Goal: Task Accomplishment & Management: Use online tool/utility

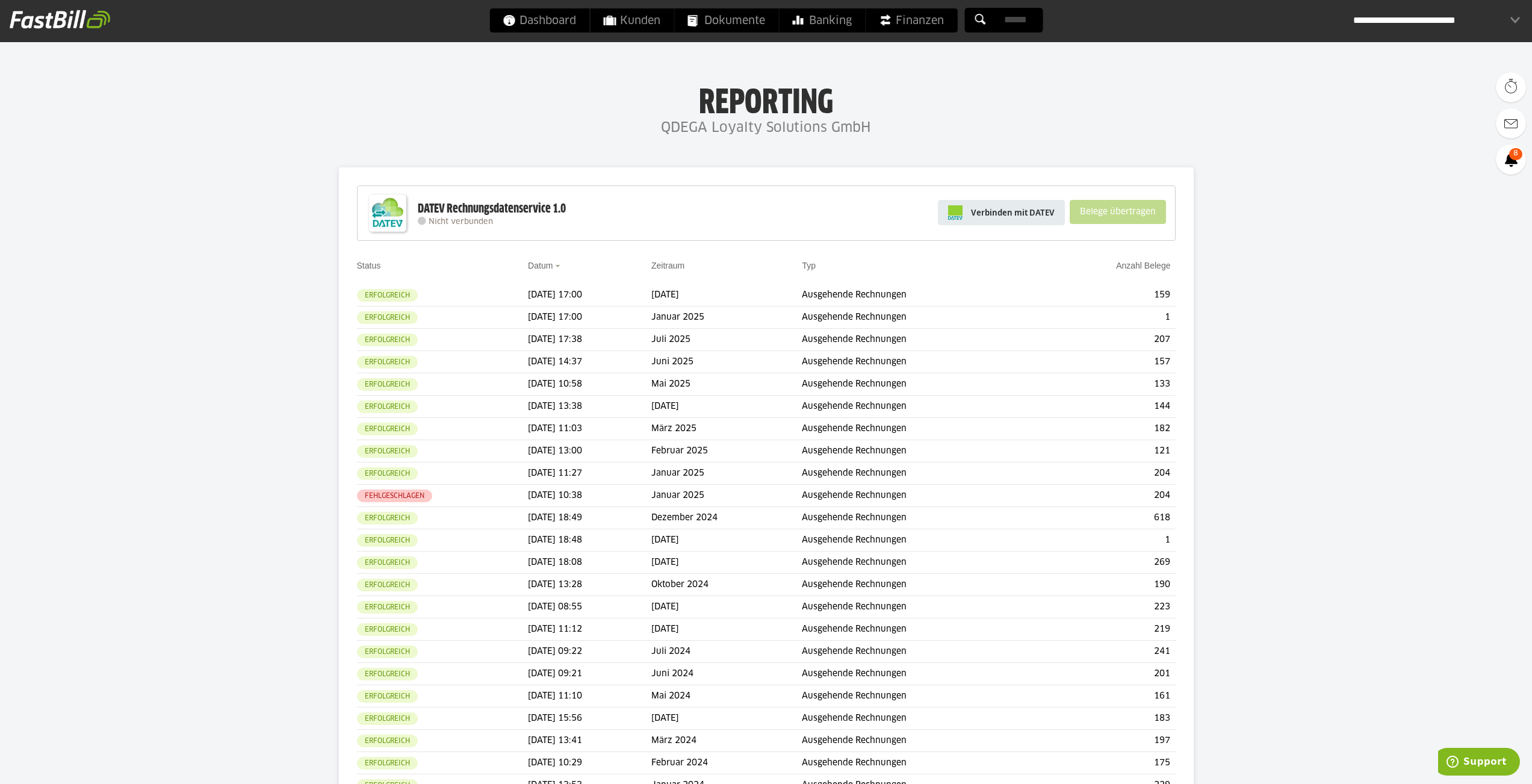
click at [1013, 215] on span "Verbinden mit DATEV" at bounding box center [1013, 212] width 84 height 12
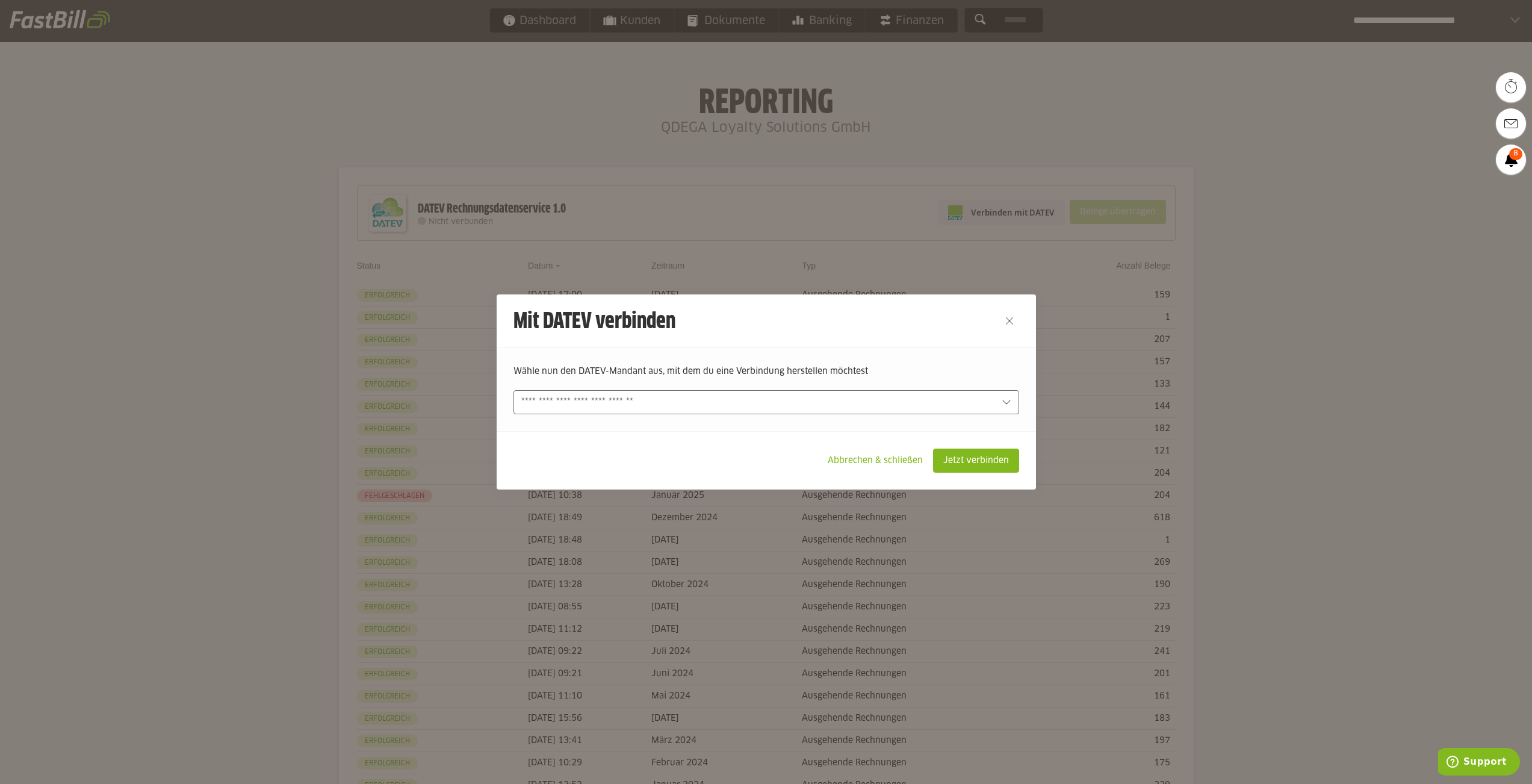
click at [730, 398] on input "text" at bounding box center [758, 402] width 473 height 13
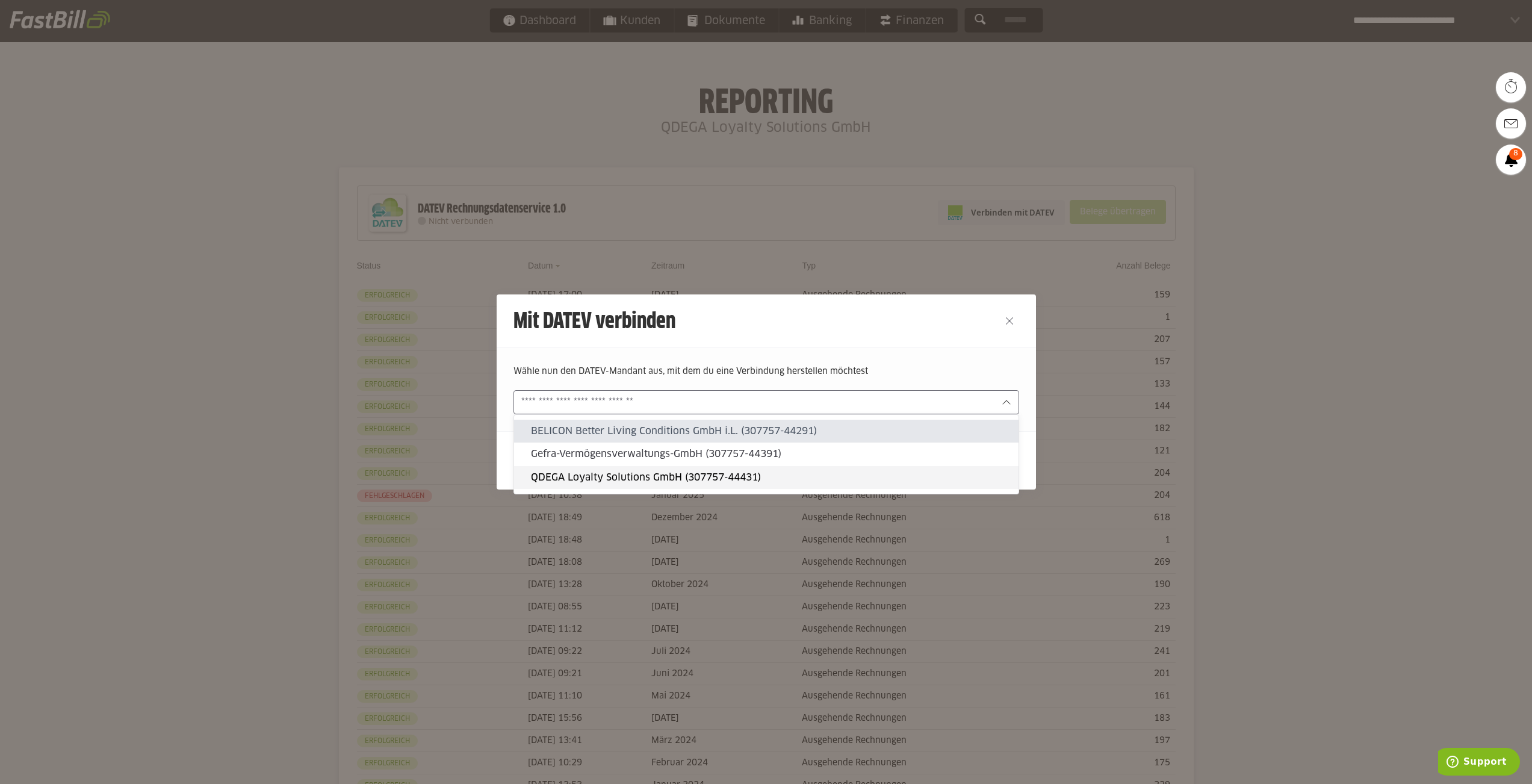
click at [726, 472] on slot "QDEGA Loyalty Solutions GmbH (307757-44431)" at bounding box center [769, 477] width 478 height 13
type input "**********"
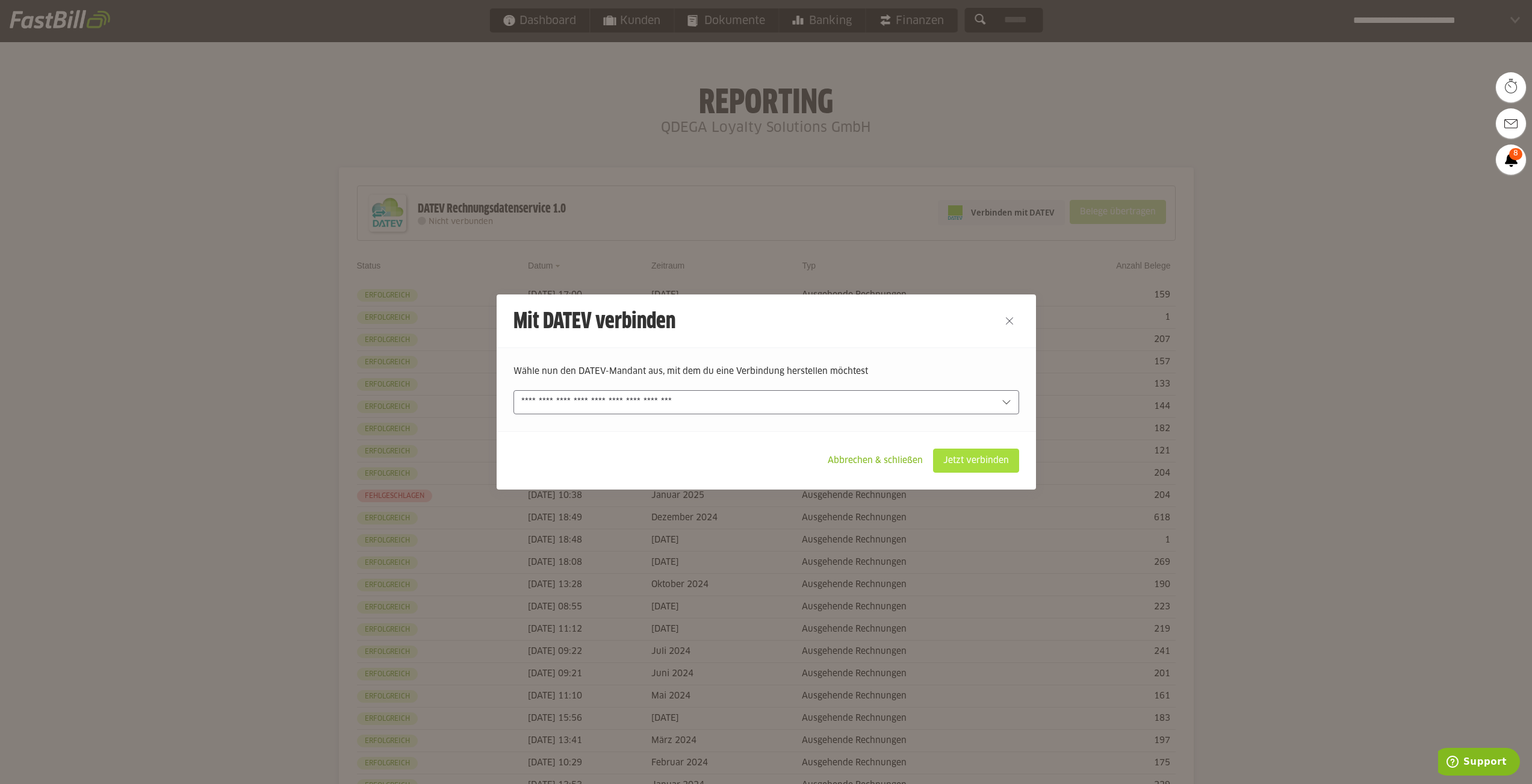
click at [974, 462] on slot "Jetzt verbinden" at bounding box center [976, 461] width 85 height 23
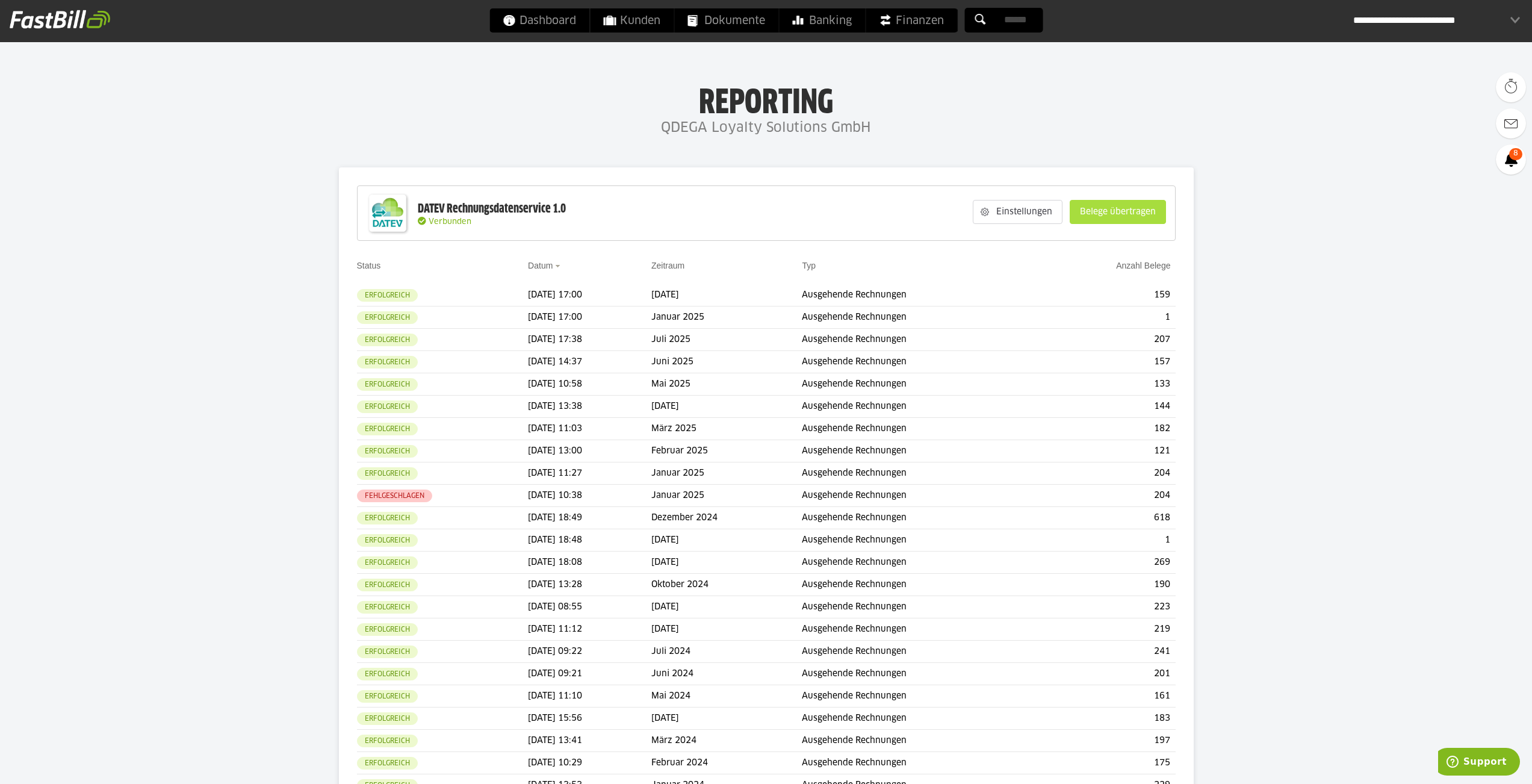
click at [1127, 212] on slot "Belege übertragen" at bounding box center [1118, 212] width 95 height 23
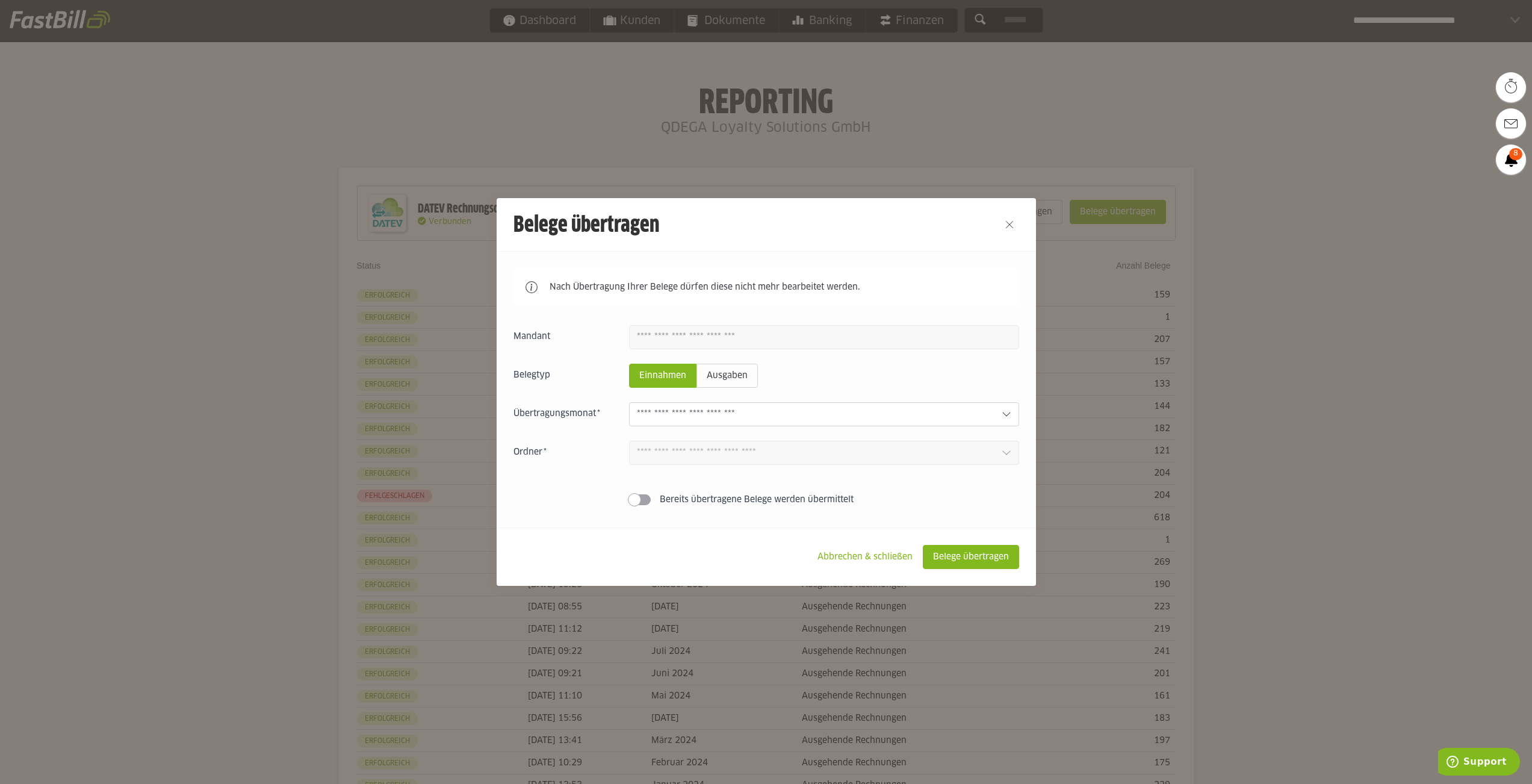
click at [728, 412] on input "text" at bounding box center [815, 414] width 355 height 13
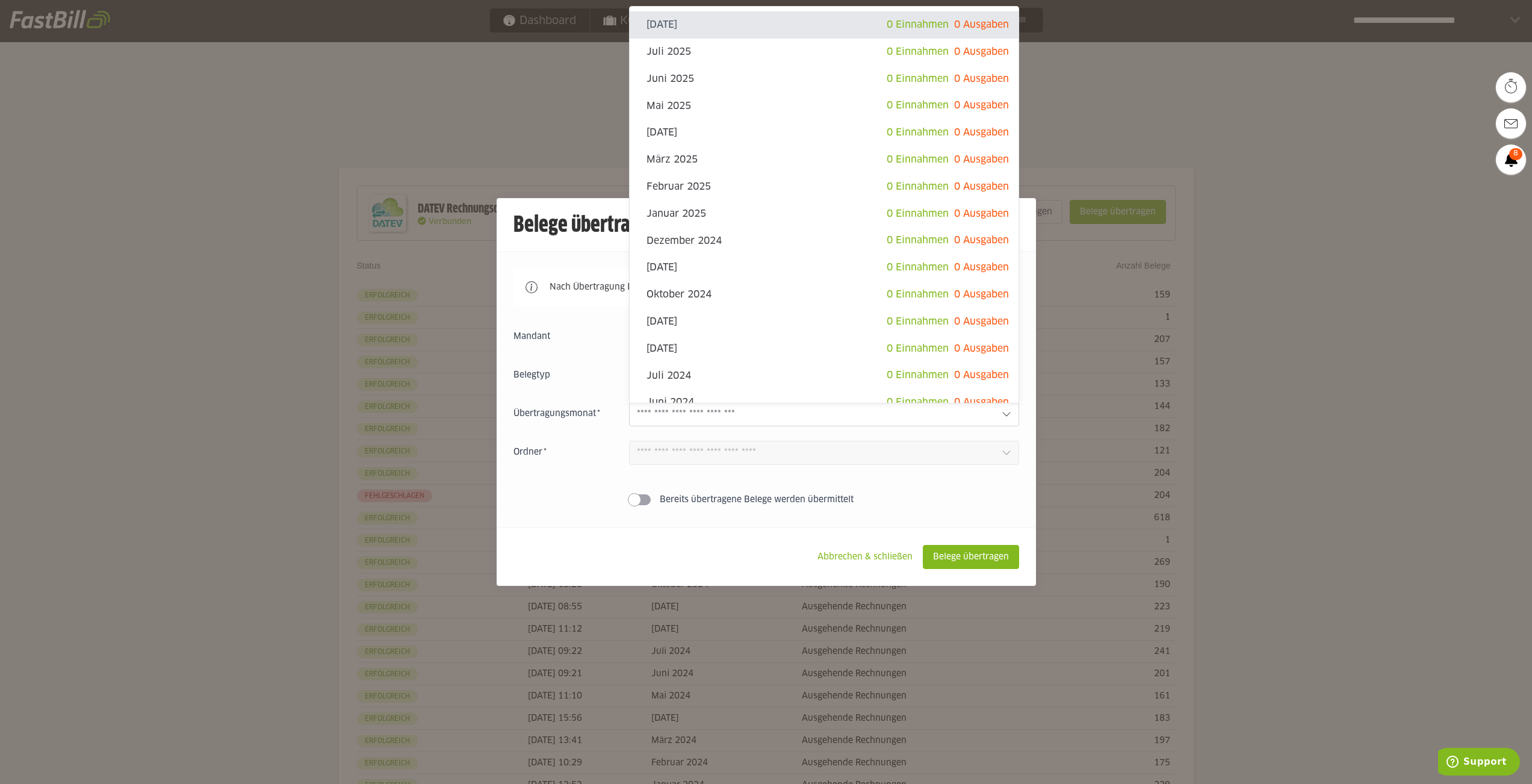
click at [542, 509] on div "Einnahmen Ausgaben August 2025 0 Einnahmen 0 Ausgaben Juli 2025 0 Einnahmen 0 A…" at bounding box center [766, 418] width 506 height 185
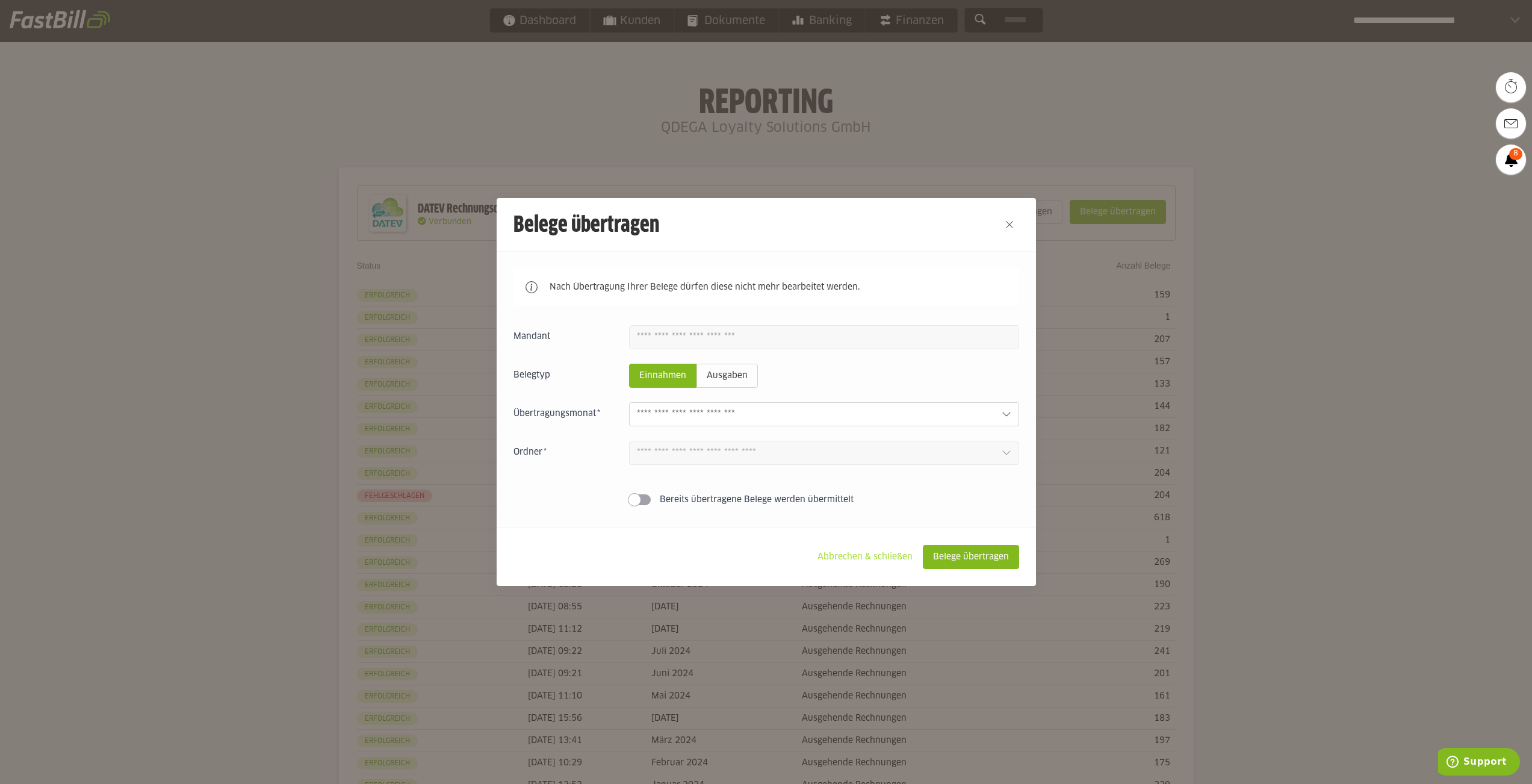
click at [866, 555] on slot "Abbrechen & schließen" at bounding box center [865, 557] width 115 height 23
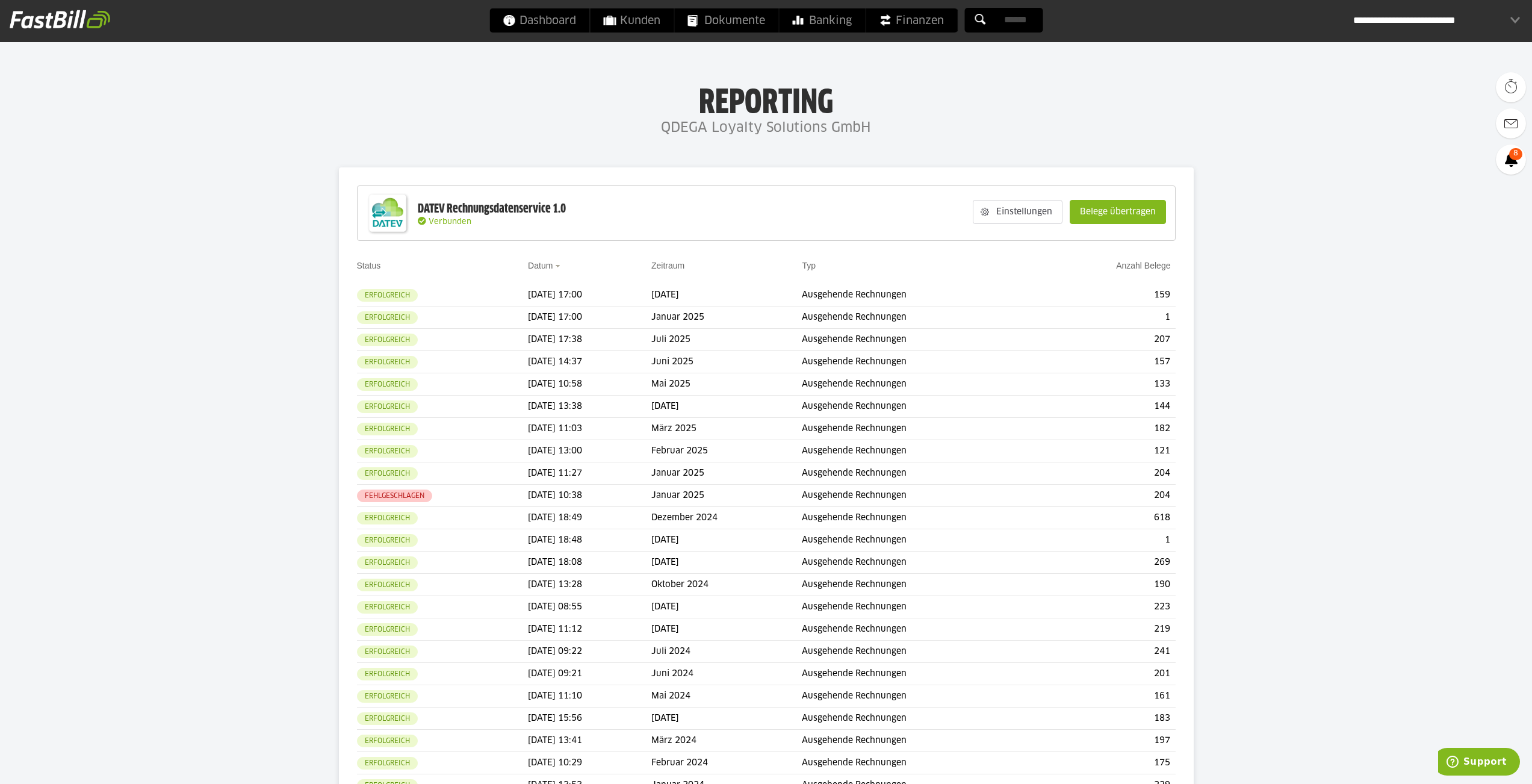
click at [1509, 22] on div "**********" at bounding box center [1437, 20] width 167 height 24
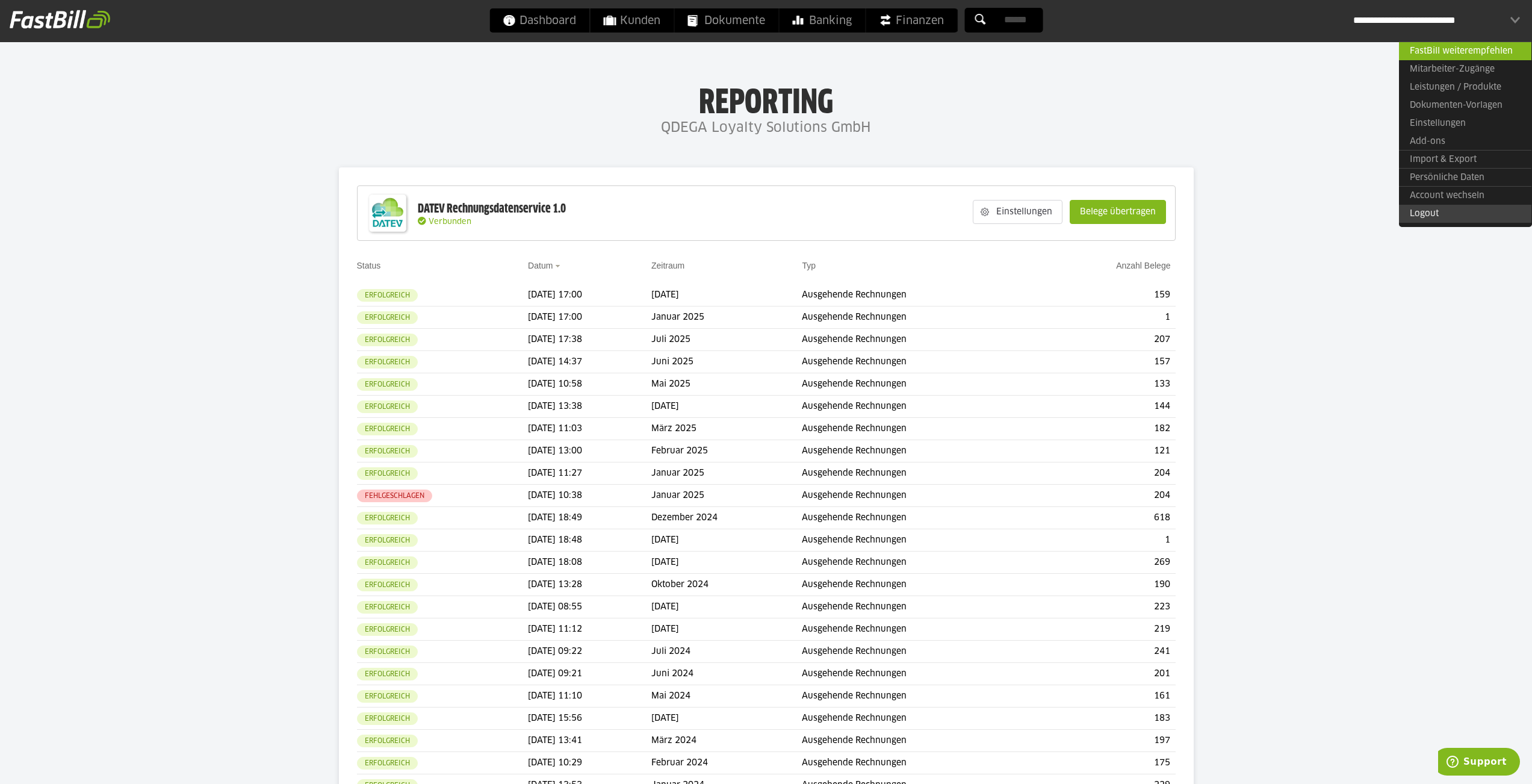
click at [1444, 212] on link "Logout" at bounding box center [1465, 213] width 132 height 18
